Goal: Book appointment/travel/reservation

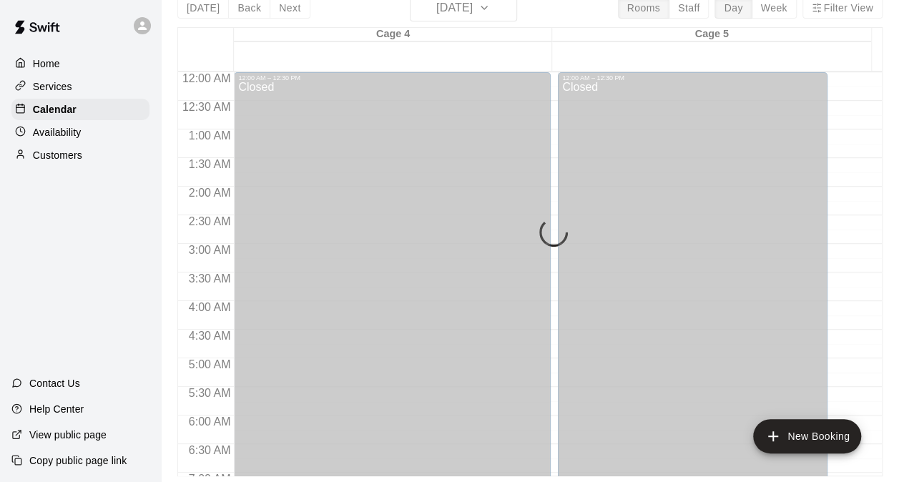
scroll to position [898, 0]
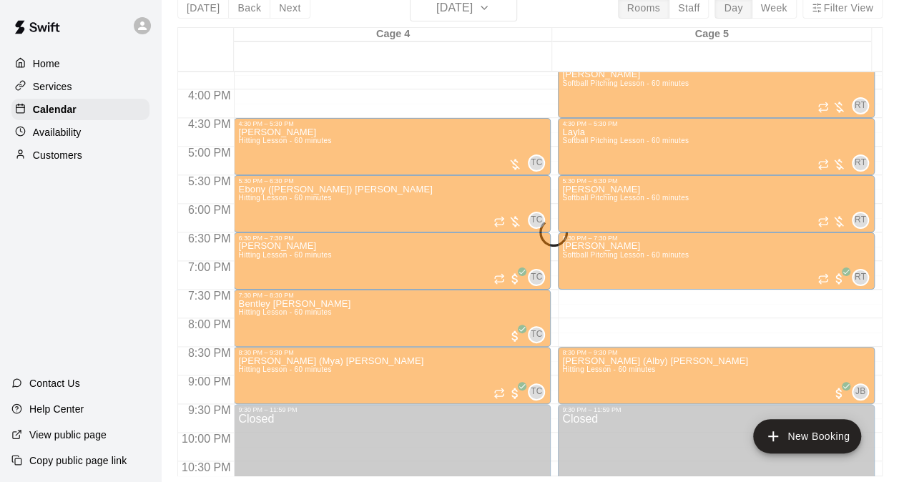
click at [471, 0] on div "[DATE] Back [DATE][DATE] Rooms Staff Day Week Filter View Cage 4 15 Fri Cage 5 …" at bounding box center [529, 235] width 705 height 482
click at [474, 13] on div "[DATE] Back [DATE][DATE] Rooms Staff Day Week Filter View Cage 4 15 Fri Cage 5 …" at bounding box center [529, 235] width 705 height 482
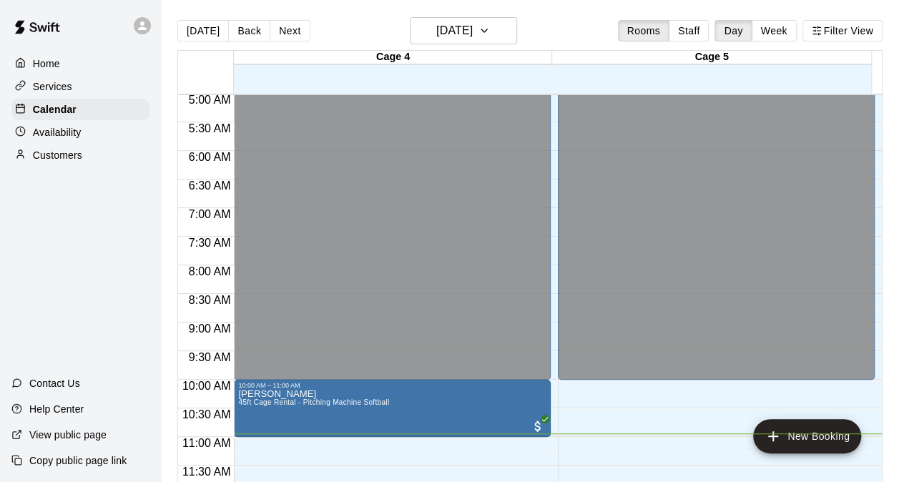
scroll to position [339, 0]
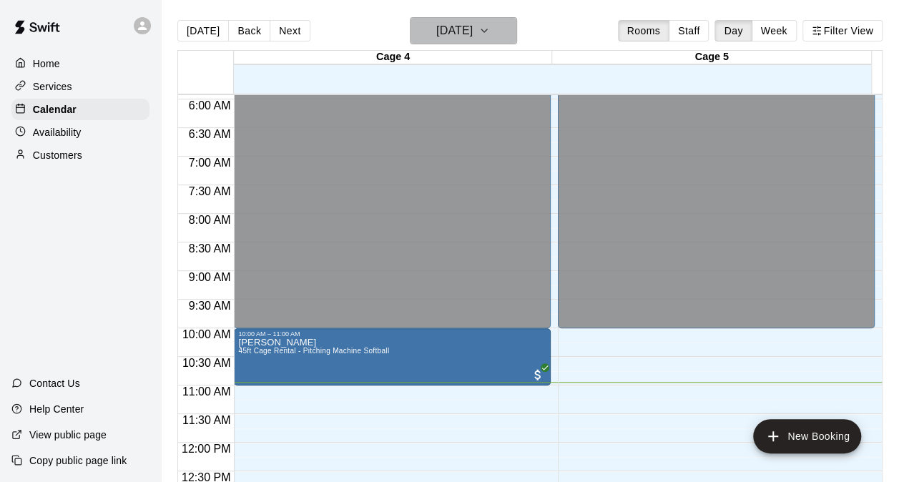
click at [472, 34] on h6 "[DATE]" at bounding box center [454, 31] width 36 height 20
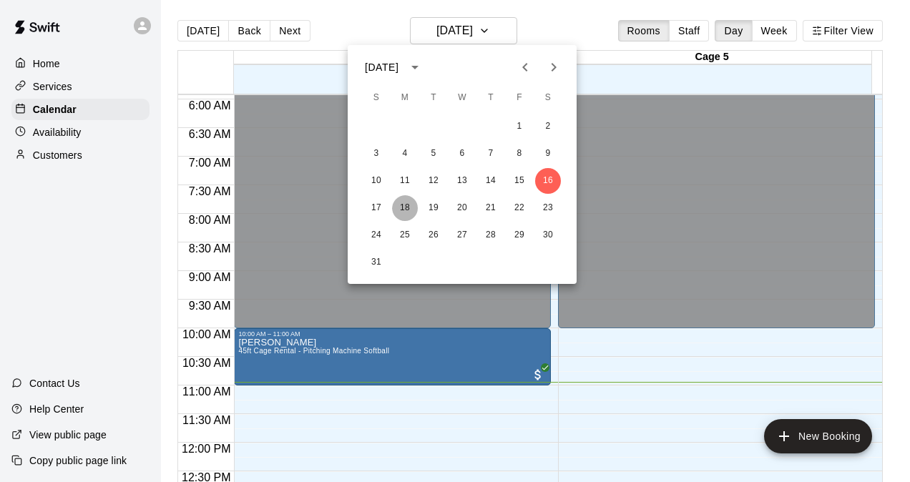
click at [403, 205] on button "18" at bounding box center [405, 208] width 26 height 26
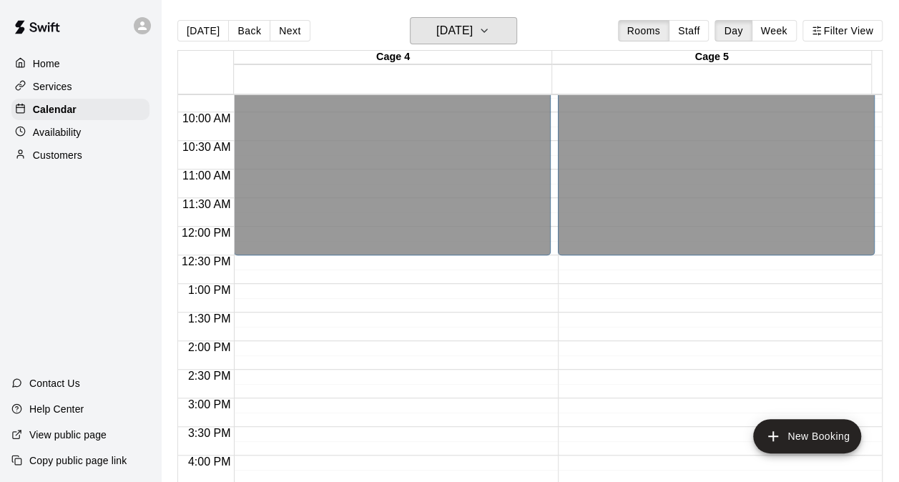
scroll to position [541, 0]
